Goal: Information Seeking & Learning: Understand process/instructions

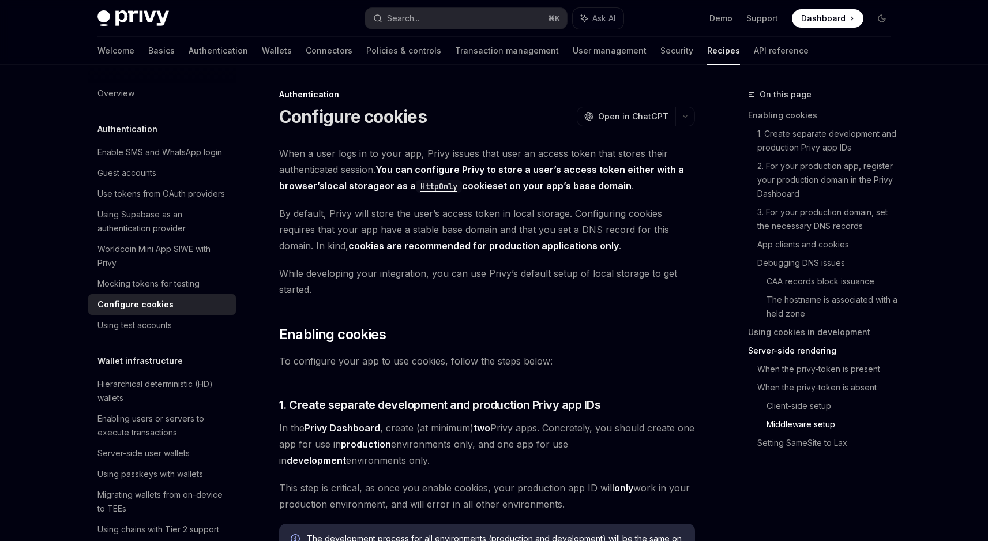
scroll to position [4002, 0]
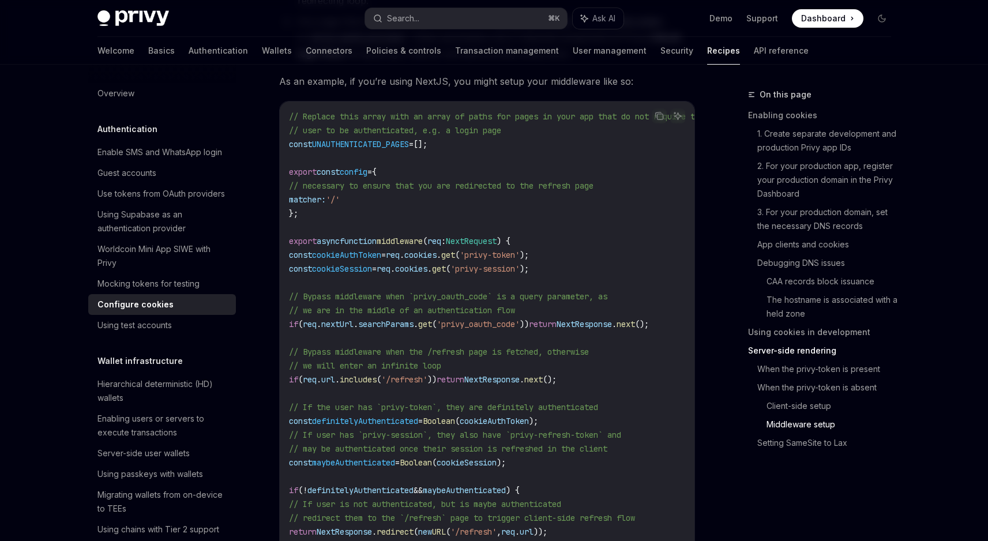
scroll to position [3411, 0]
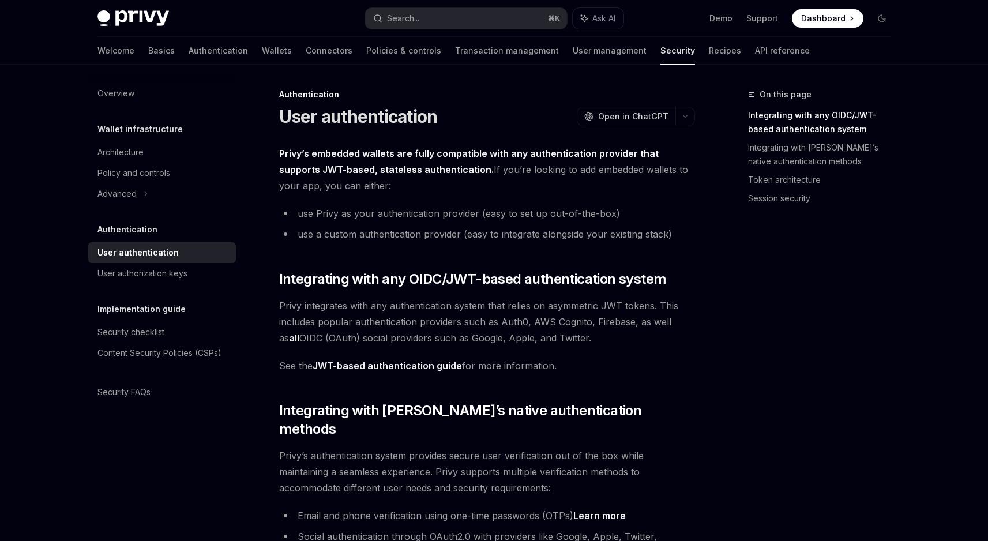
click at [252, 148] on div "Overview Wallet infrastructure Architecture Policy and controls Advanced Authen…" at bounding box center [171, 303] width 166 height 476
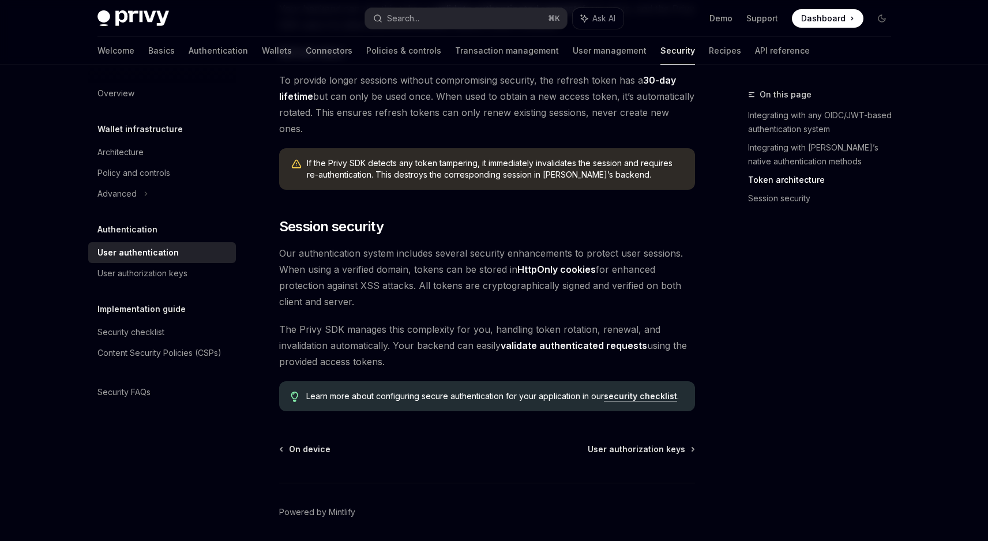
scroll to position [888, 0]
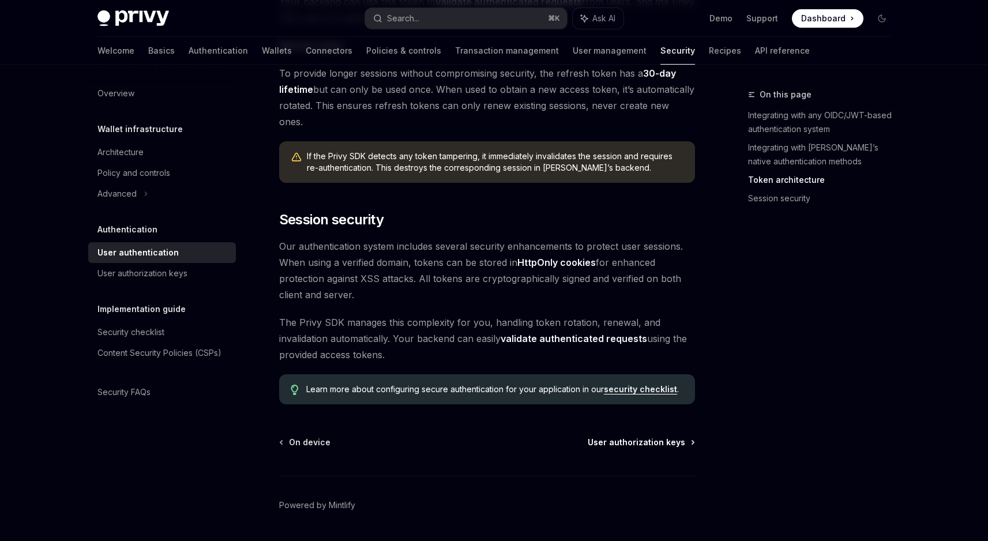
click at [637, 437] on span "User authorization keys" at bounding box center [636, 443] width 97 height 12
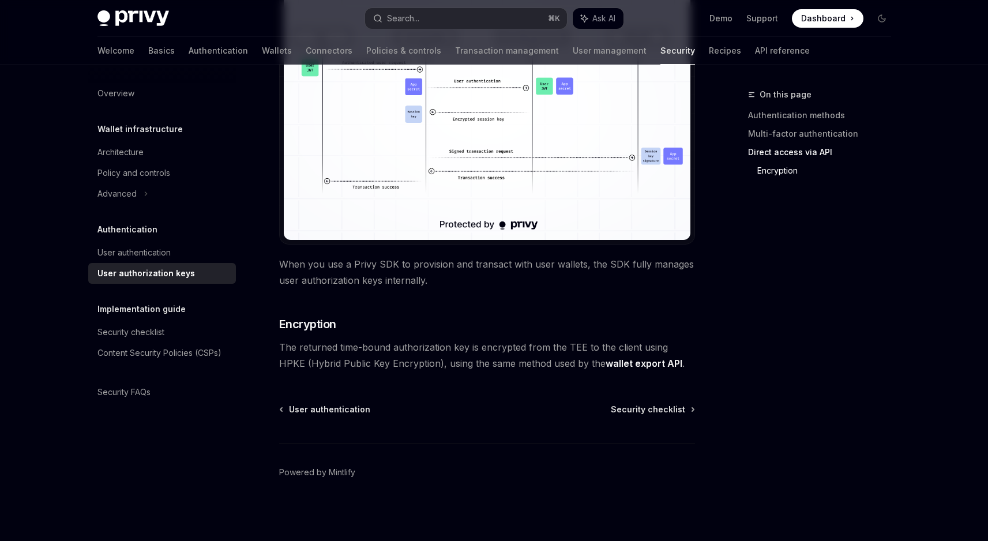
scroll to position [976, 0]
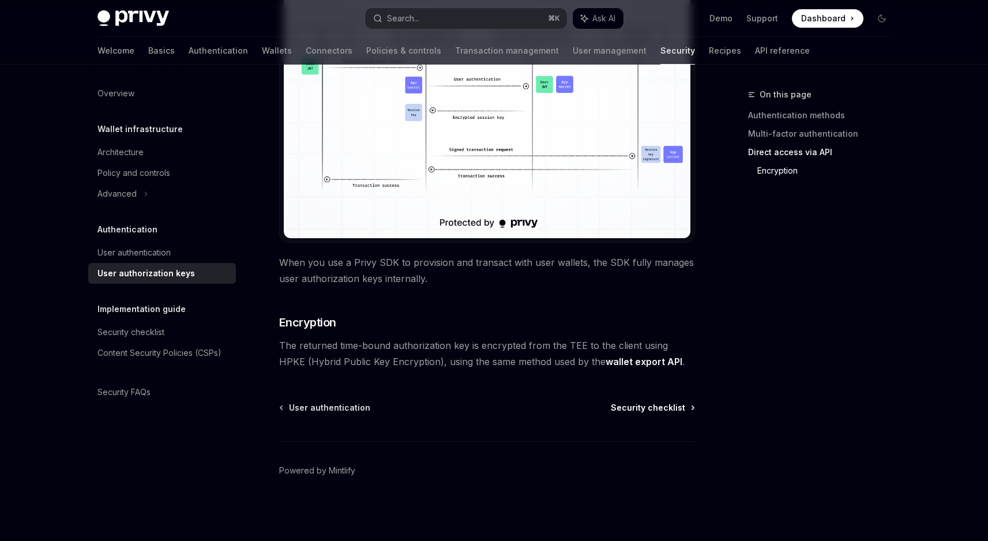
click at [626, 402] on span "Security checklist" at bounding box center [648, 408] width 74 height 12
type textarea "*"
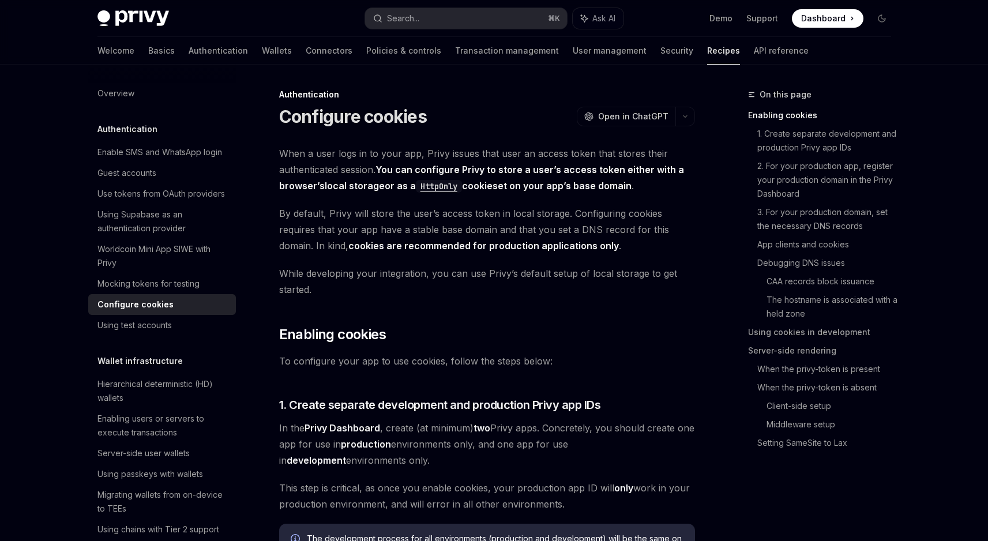
click at [652, 238] on span "By default, Privy will store the user’s access token in local storage. Configur…" at bounding box center [487, 229] width 416 height 48
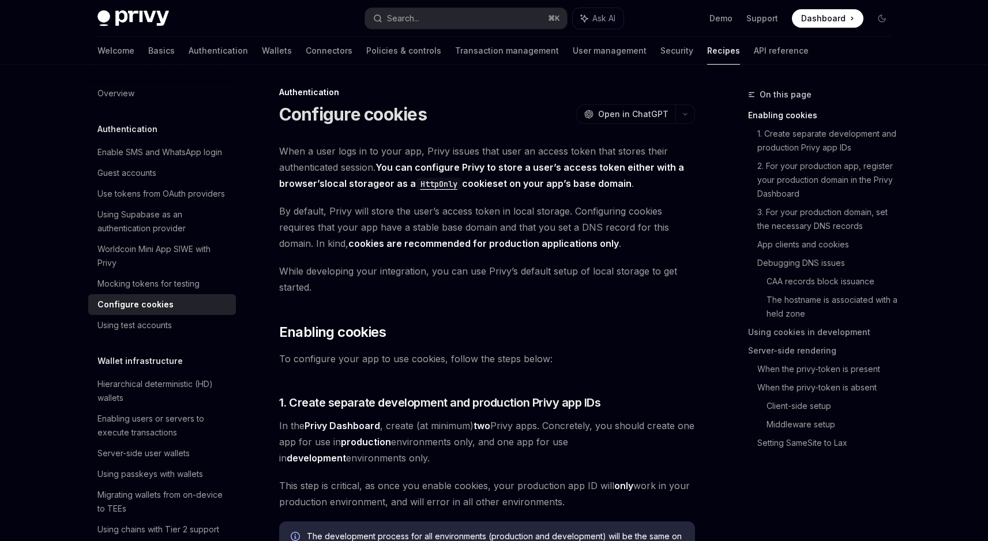
scroll to position [3853, 0]
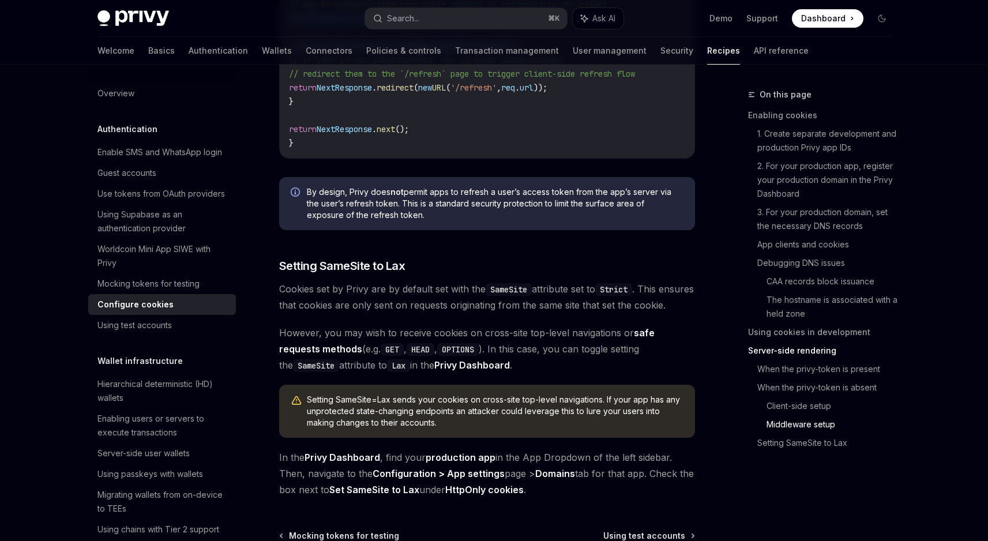
drag, startPoint x: 344, startPoint y: 269, endPoint x: 296, endPoint y: 271, distance: 47.9
click at [344, 269] on span "Setting SameSite to Lax" at bounding box center [342, 266] width 126 height 16
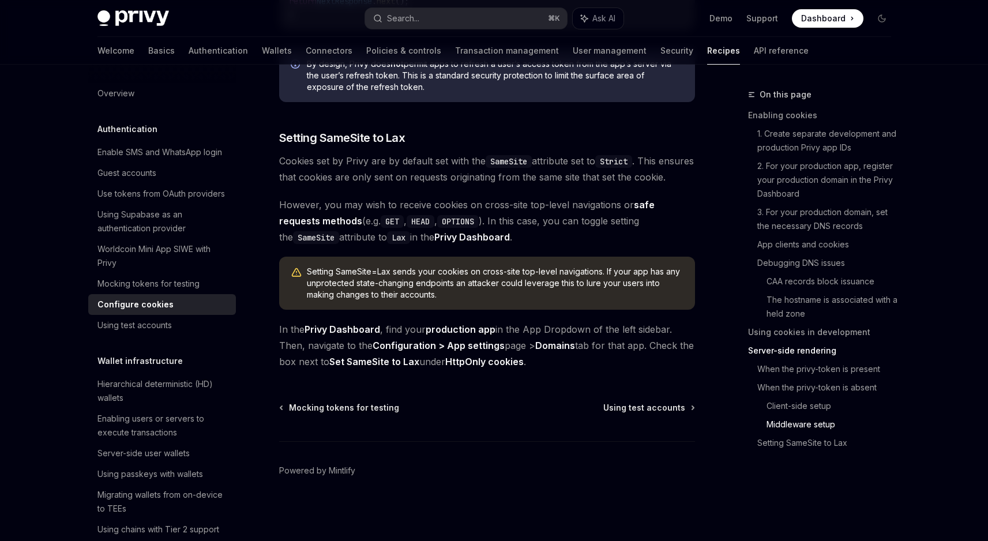
scroll to position [4002, 0]
click at [265, 134] on icon "Navigate to header" at bounding box center [263, 137] width 8 height 7
